Goal: Information Seeking & Learning: Learn about a topic

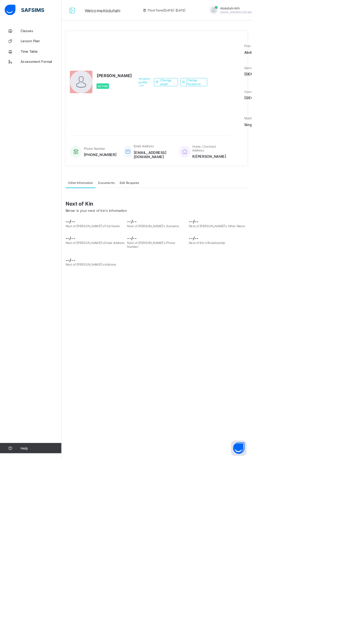
click at [248, 342] on div "--/-- Next of [PERSON_NAME]'s Phone Number" at bounding box center [213, 329] width 80 height 24
click at [195, 176] on div "Request profile edit Change email Change Password" at bounding box center [234, 112] width 102 height 128
click at [235, 328] on span "--/--" at bounding box center [213, 324] width 80 height 7
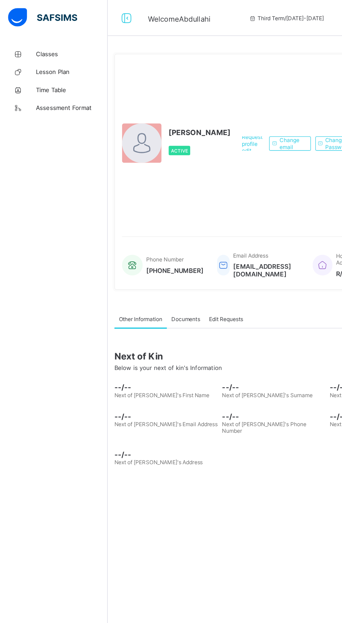
click at [39, 44] on span "Classes" at bounding box center [56, 42] width 56 height 6
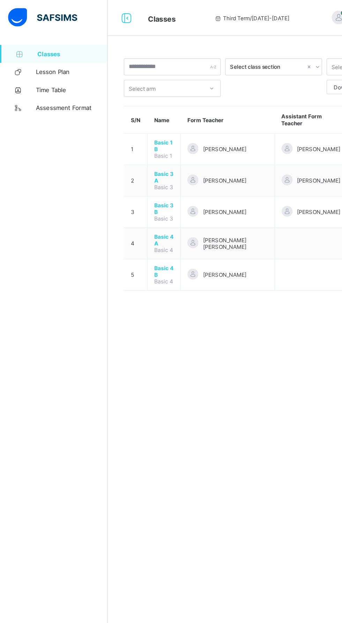
click at [175, 117] on span "[PERSON_NAME]" at bounding box center [175, 116] width 34 height 5
click at [126, 110] on span "Basic 1 B" at bounding box center [127, 113] width 15 height 10
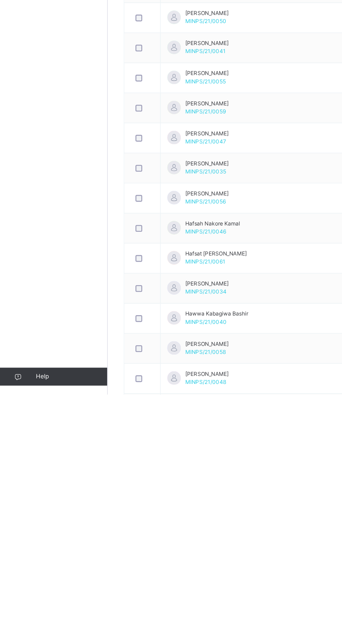
scroll to position [196, 0]
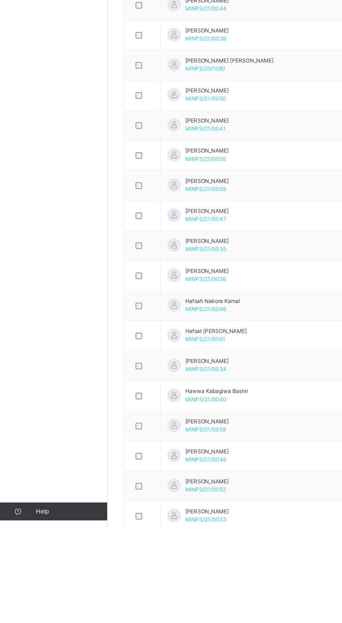
scroll to position [0, 0]
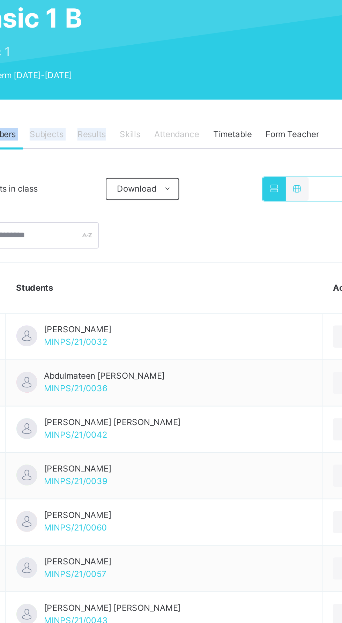
click at [216, 192] on div at bounding box center [212, 189] width 233 height 13
click at [169, 136] on span "Results" at bounding box center [168, 138] width 14 height 6
click at [154, 137] on span "Subjects" at bounding box center [145, 138] width 17 height 6
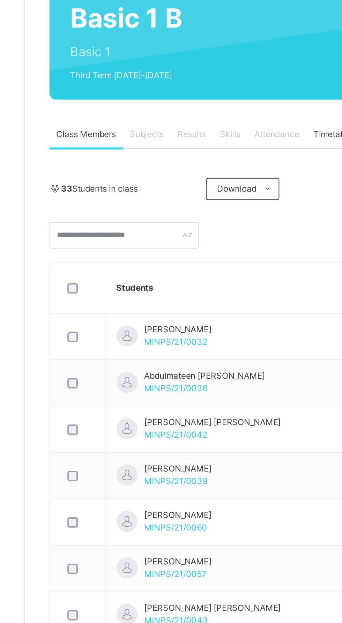
click at [165, 138] on span "Results" at bounding box center [168, 138] width 14 height 6
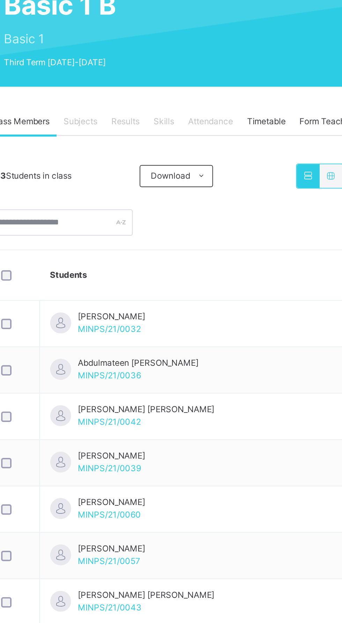
click at [170, 136] on span "Results" at bounding box center [168, 138] width 14 height 6
click at [214, 142] on div "Attendance" at bounding box center [211, 138] width 30 height 14
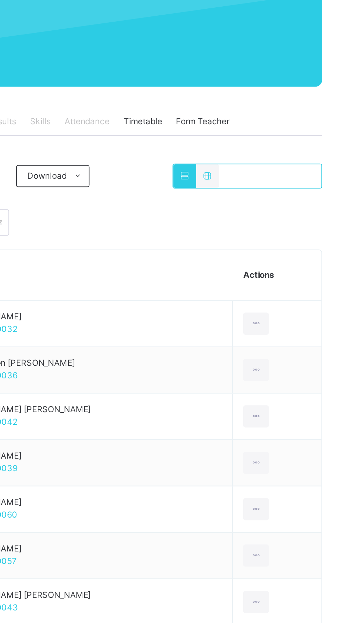
click at [256, 170] on div at bounding box center [261, 166] width 12 height 12
click at [260, 165] on icon at bounding box center [260, 165] width 6 height 5
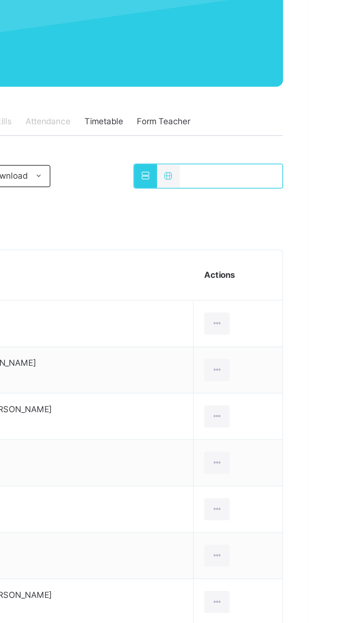
click at [260, 166] on icon at bounding box center [260, 165] width 6 height 5
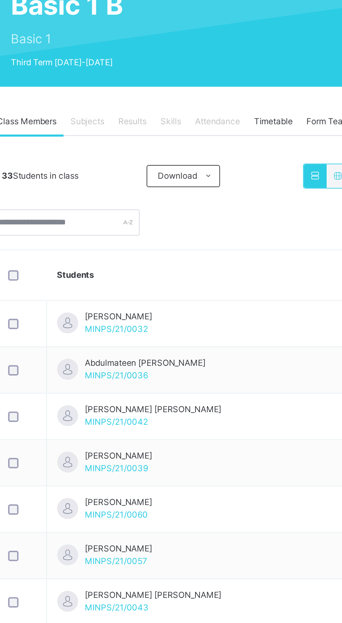
click at [190, 138] on span "Skills" at bounding box center [187, 138] width 10 height 6
click at [171, 138] on span "Results" at bounding box center [168, 138] width 14 height 6
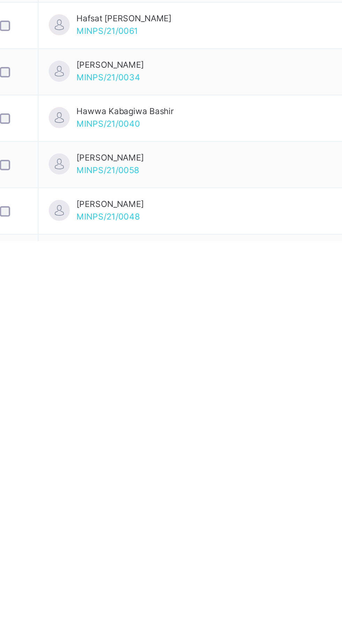
scroll to position [196, 0]
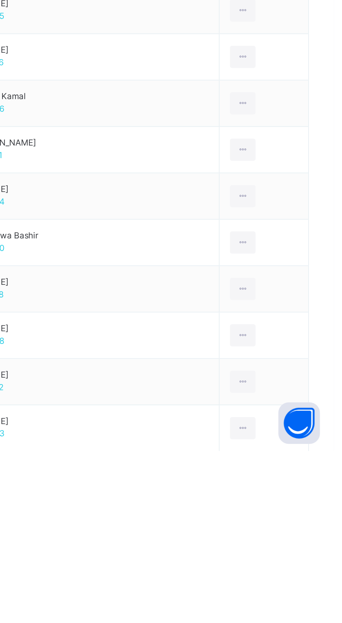
scroll to position [0, 0]
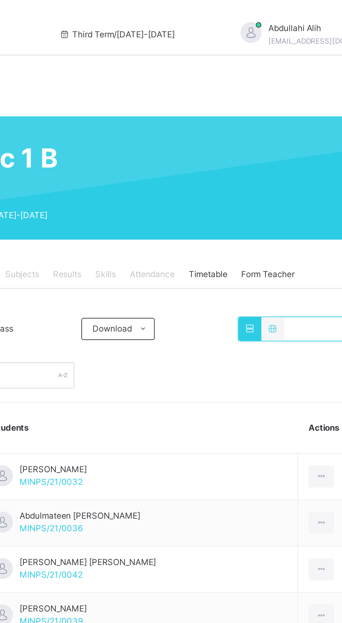
click at [242, 141] on span "Timetable" at bounding box center [239, 138] width 20 height 6
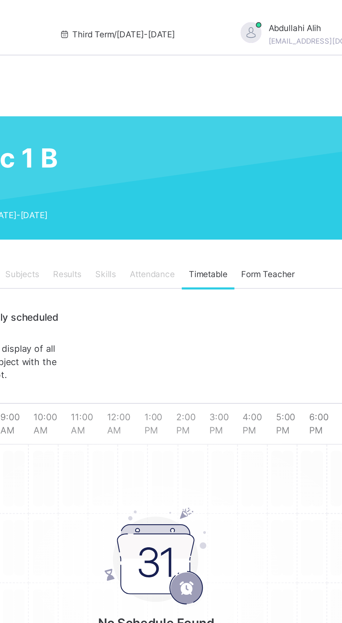
click at [274, 139] on span "Form Teacher" at bounding box center [269, 138] width 27 height 6
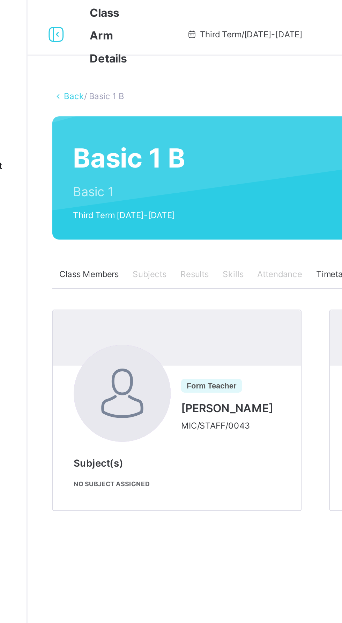
click at [188, 142] on div "Skills" at bounding box center [187, 138] width 17 height 14
click at [166, 136] on span "Results" at bounding box center [168, 138] width 14 height 6
